Goal: Check status

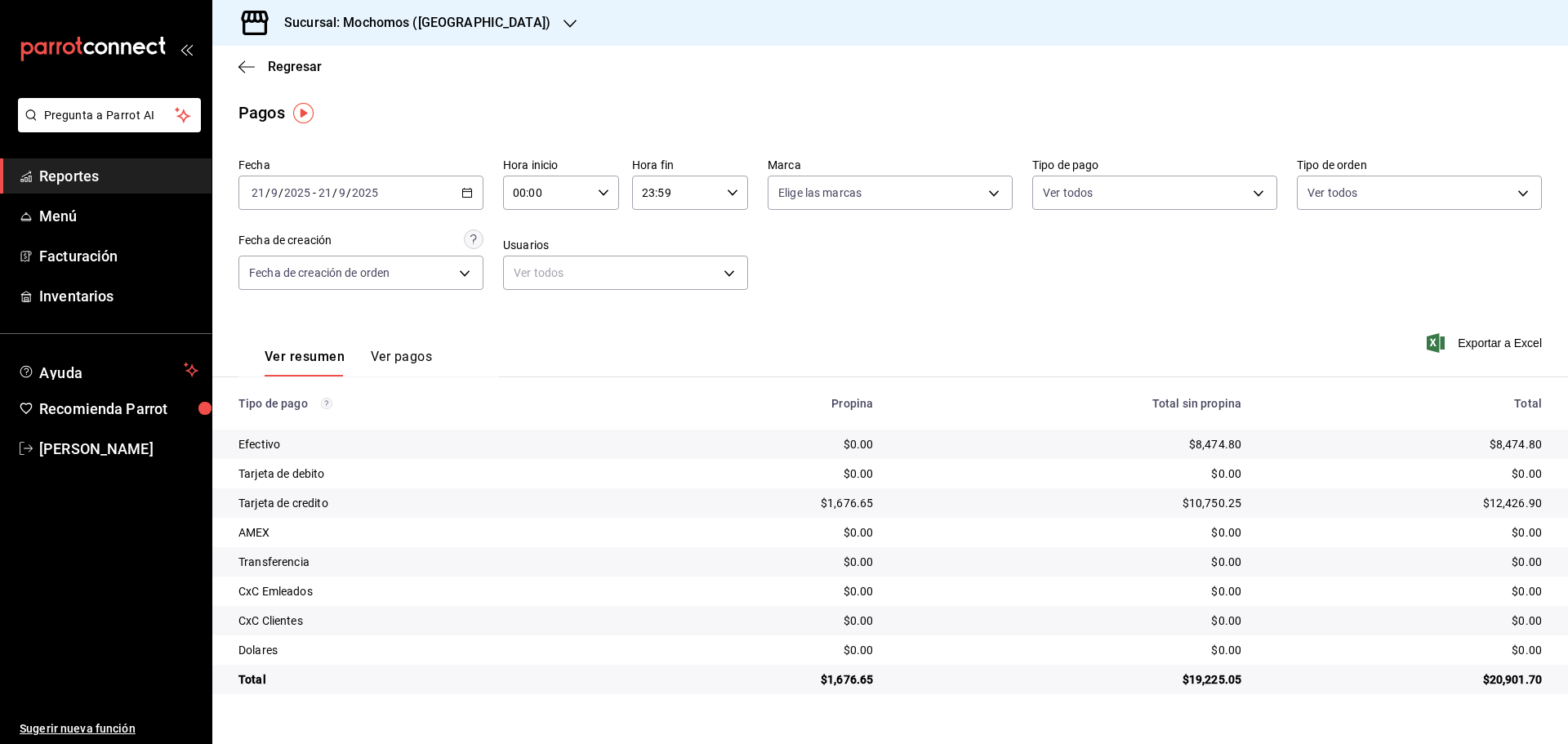
click at [563, 17] on icon "button" at bounding box center [570, 24] width 13 height 13
click at [308, 66] on span "Ryoshi ([GEOGRAPHIC_DATA])" at bounding box center [304, 71] width 158 height 17
click at [1479, 508] on div "$21,339.16" at bounding box center [1405, 503] width 275 height 16
click at [1477, 508] on div "$21,339.16" at bounding box center [1405, 503] width 275 height 16
click at [538, 29] on icon "button" at bounding box center [544, 24] width 13 height 13
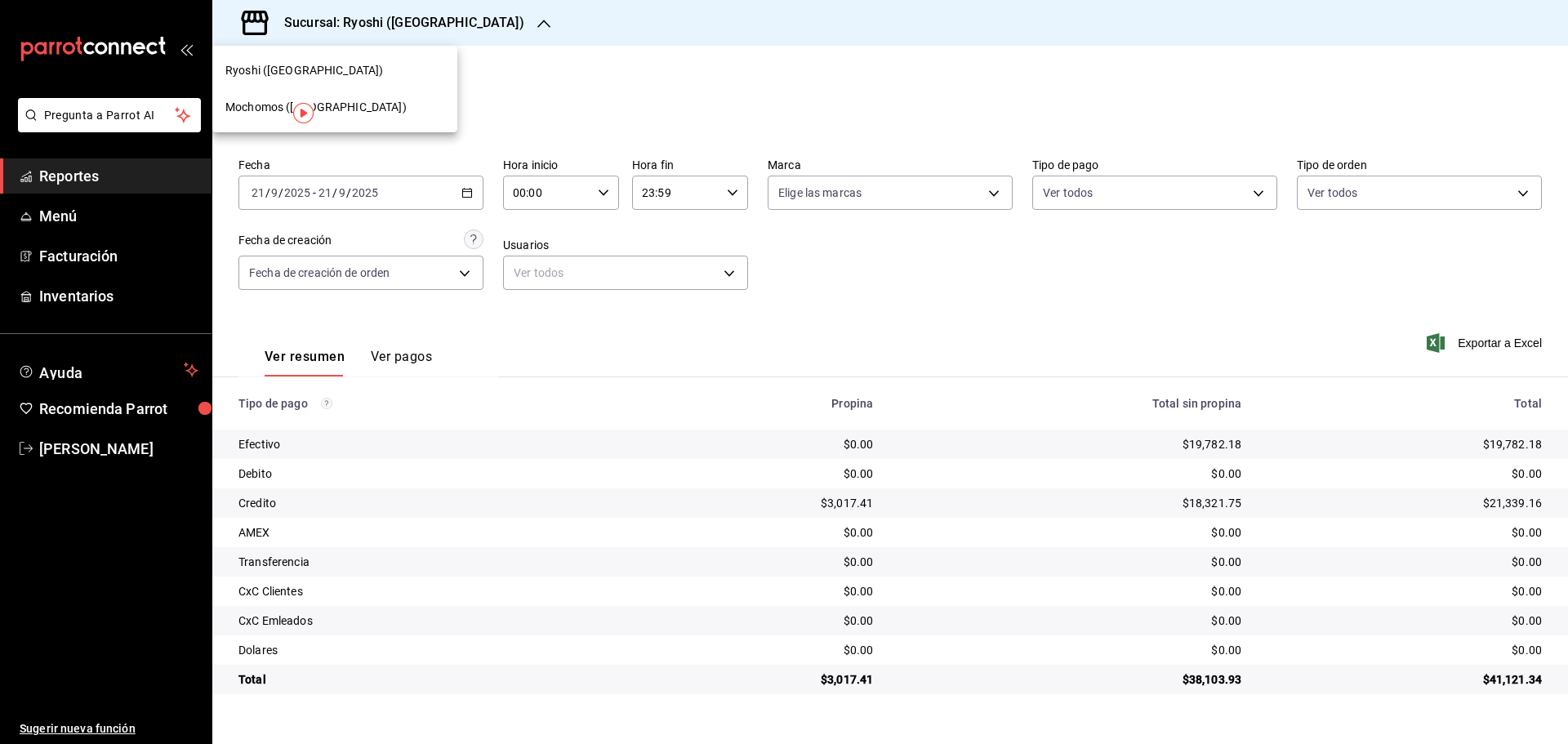
click at [340, 116] on div "Mochomos ([GEOGRAPHIC_DATA])" at bounding box center [335, 107] width 245 height 37
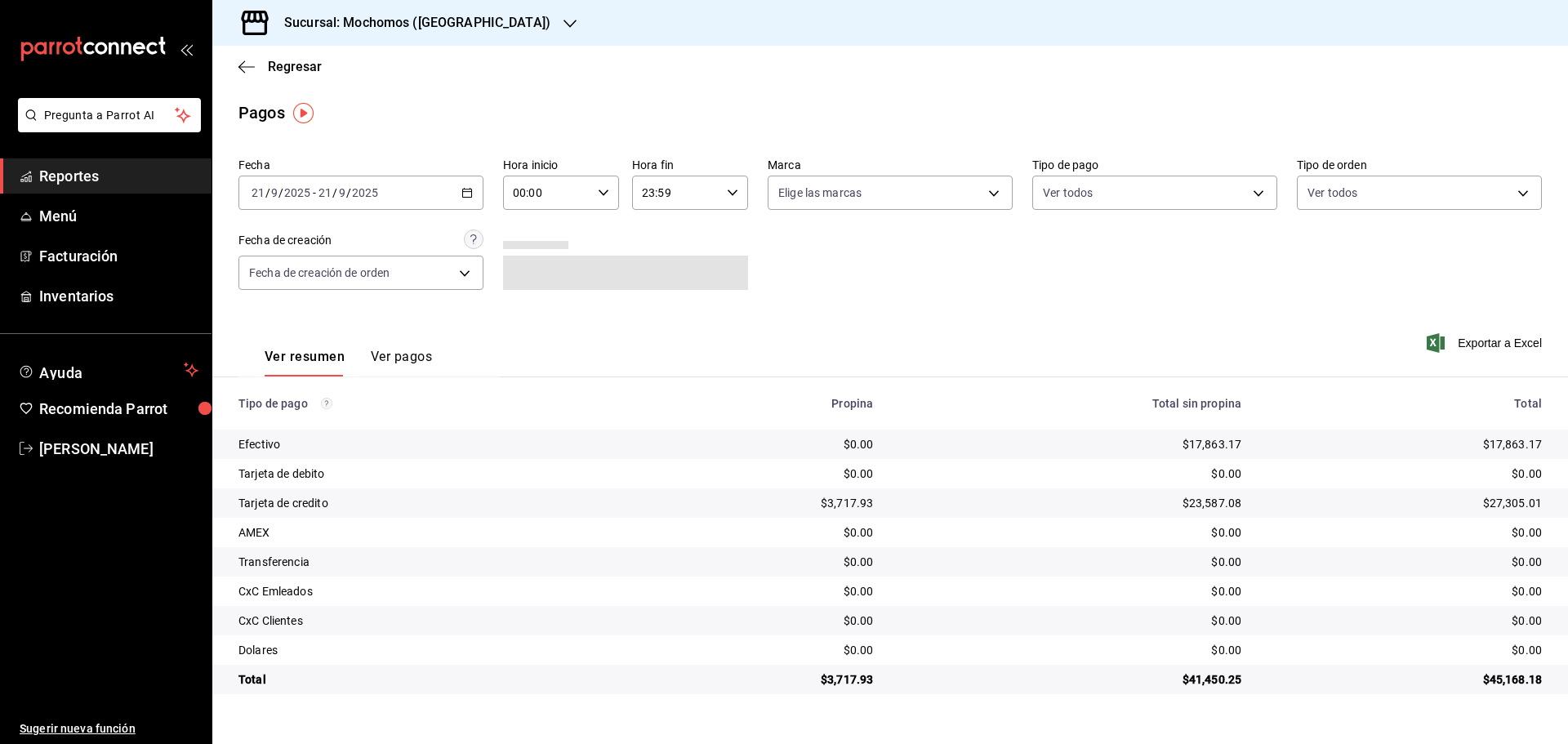
click at [563, 25] on icon "button" at bounding box center [570, 24] width 13 height 13
click at [377, 75] on div "Ryoshi ([GEOGRAPHIC_DATA])" at bounding box center [335, 71] width 219 height 17
click at [606, 191] on \(Stroke\) "button" at bounding box center [604, 192] width 9 height 6
click at [537, 270] on span "05" at bounding box center [532, 267] width 32 height 13
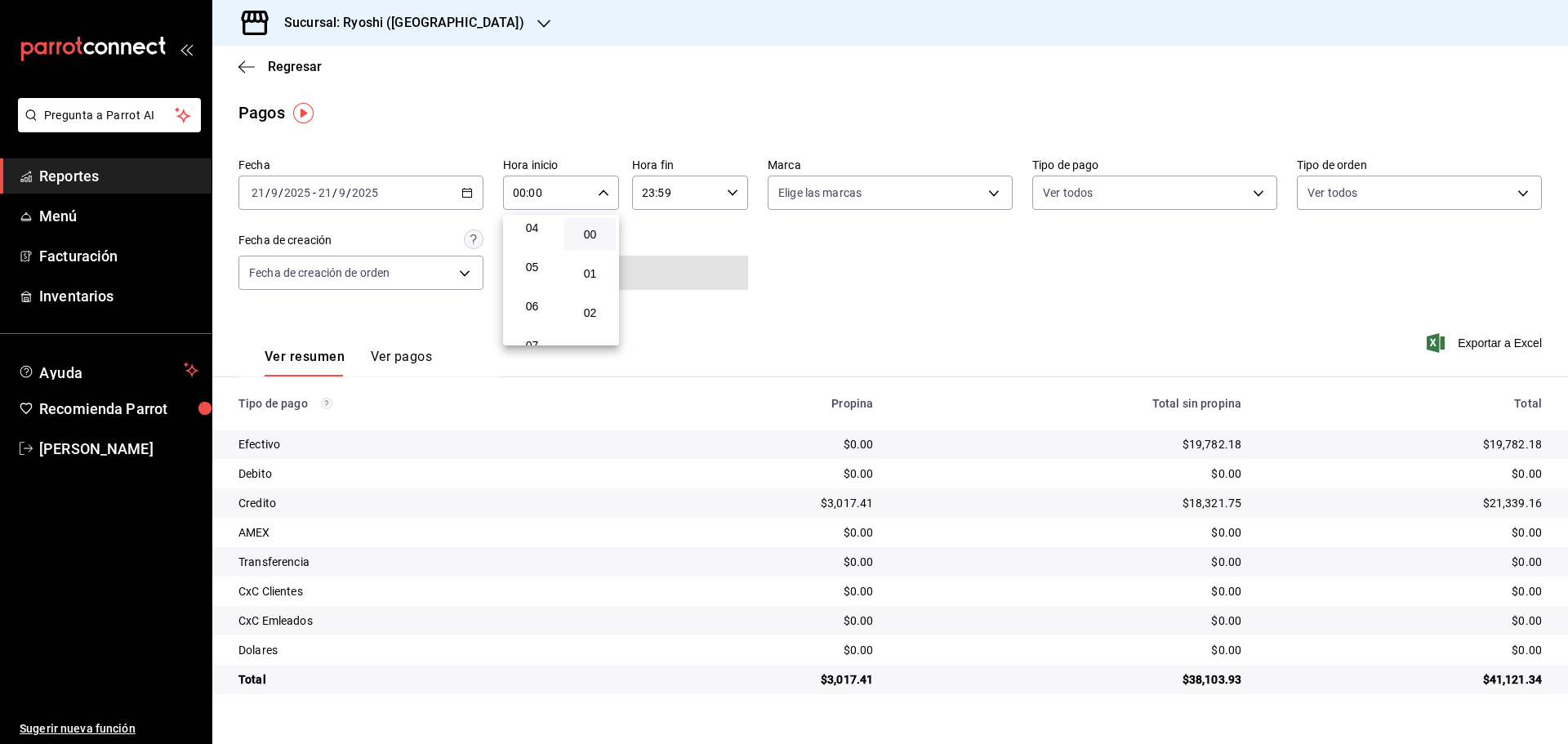
type input "05:00"
click at [706, 124] on div at bounding box center [784, 372] width 1568 height 744
click at [468, 17] on div "Sucursal: Ryoshi ([GEOGRAPHIC_DATA])" at bounding box center [392, 23] width 332 height 45
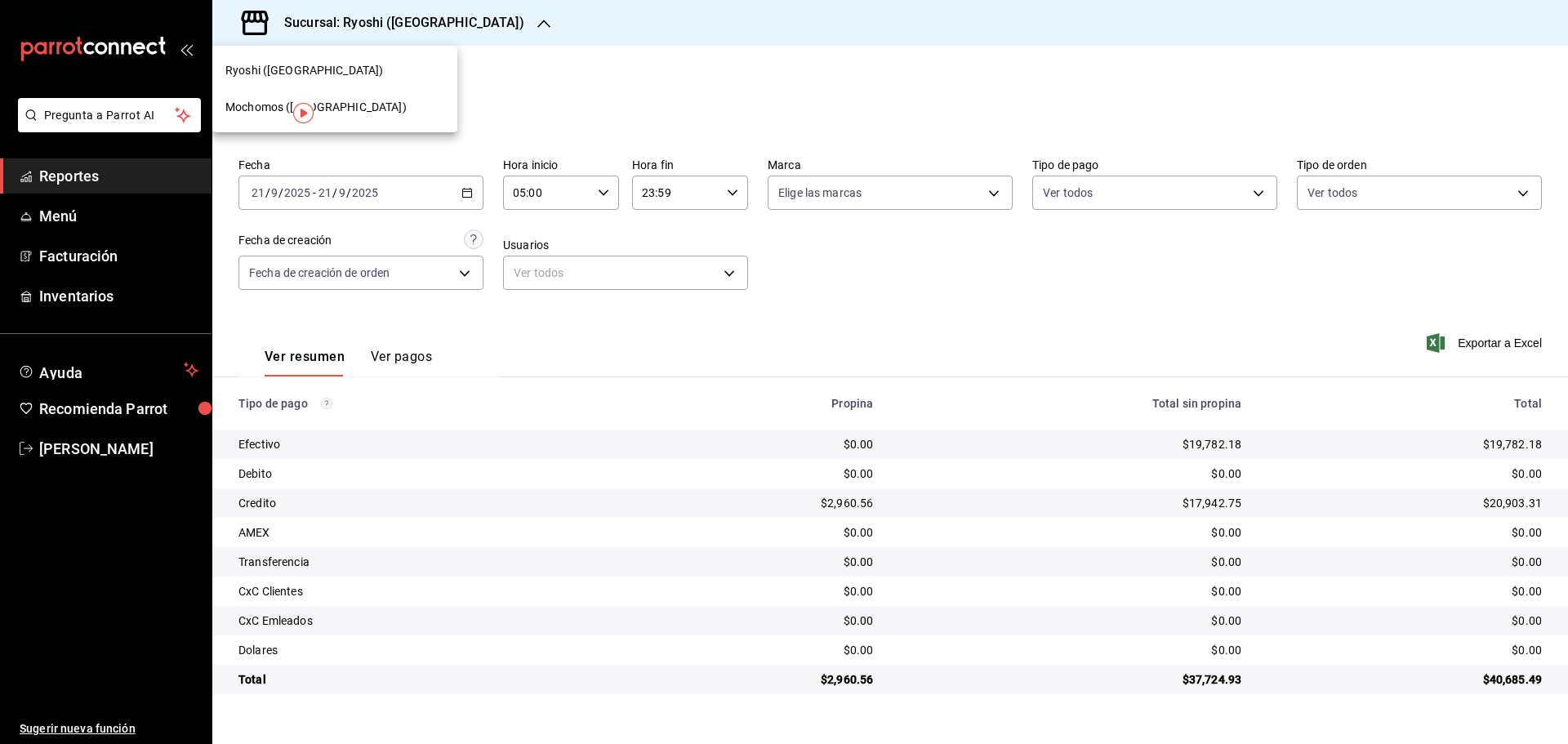
click at [338, 108] on div "Mochomos ([GEOGRAPHIC_DATA])" at bounding box center [335, 107] width 219 height 17
